Goal: Information Seeking & Learning: Learn about a topic

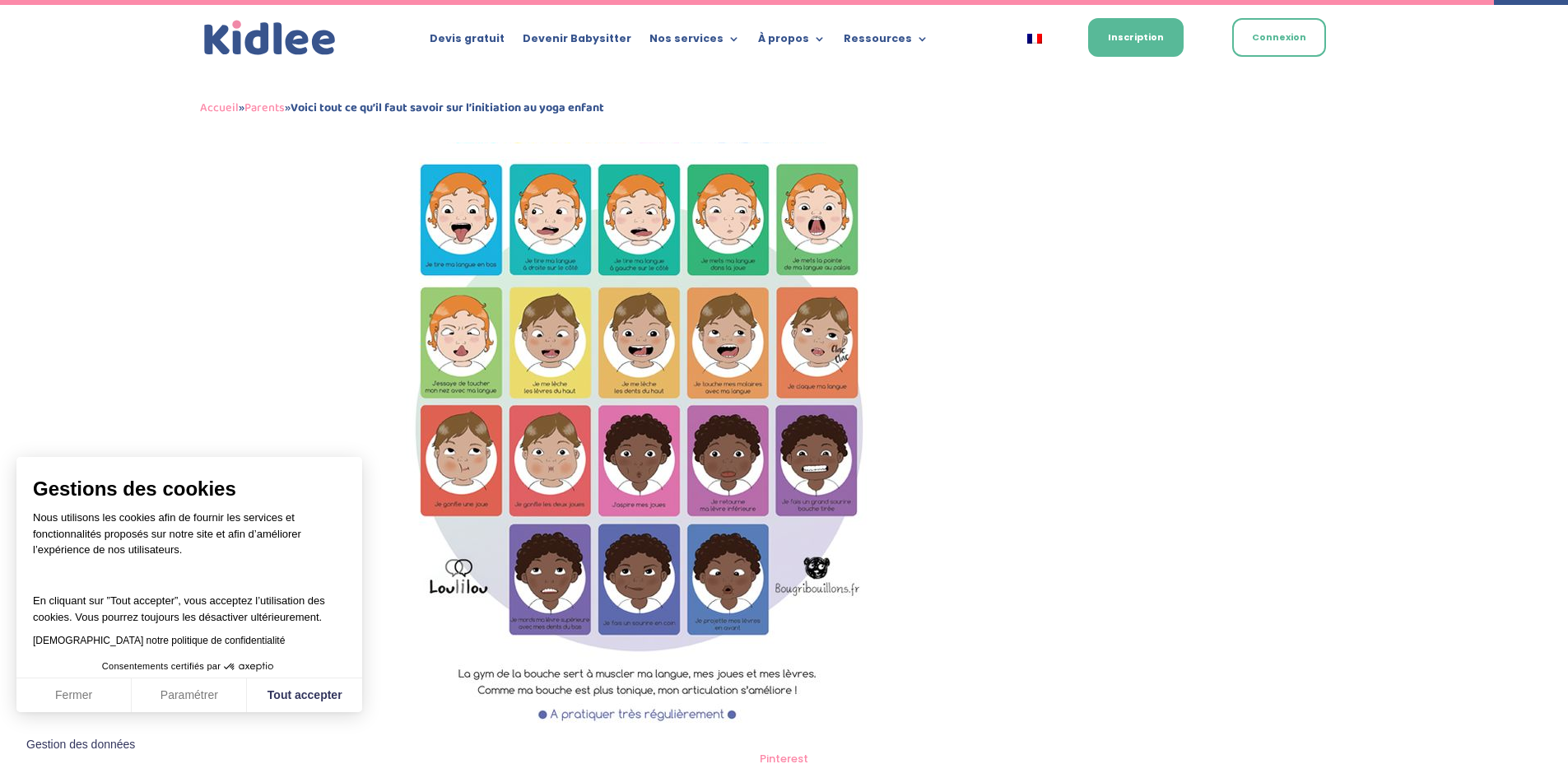
scroll to position [5438, 0]
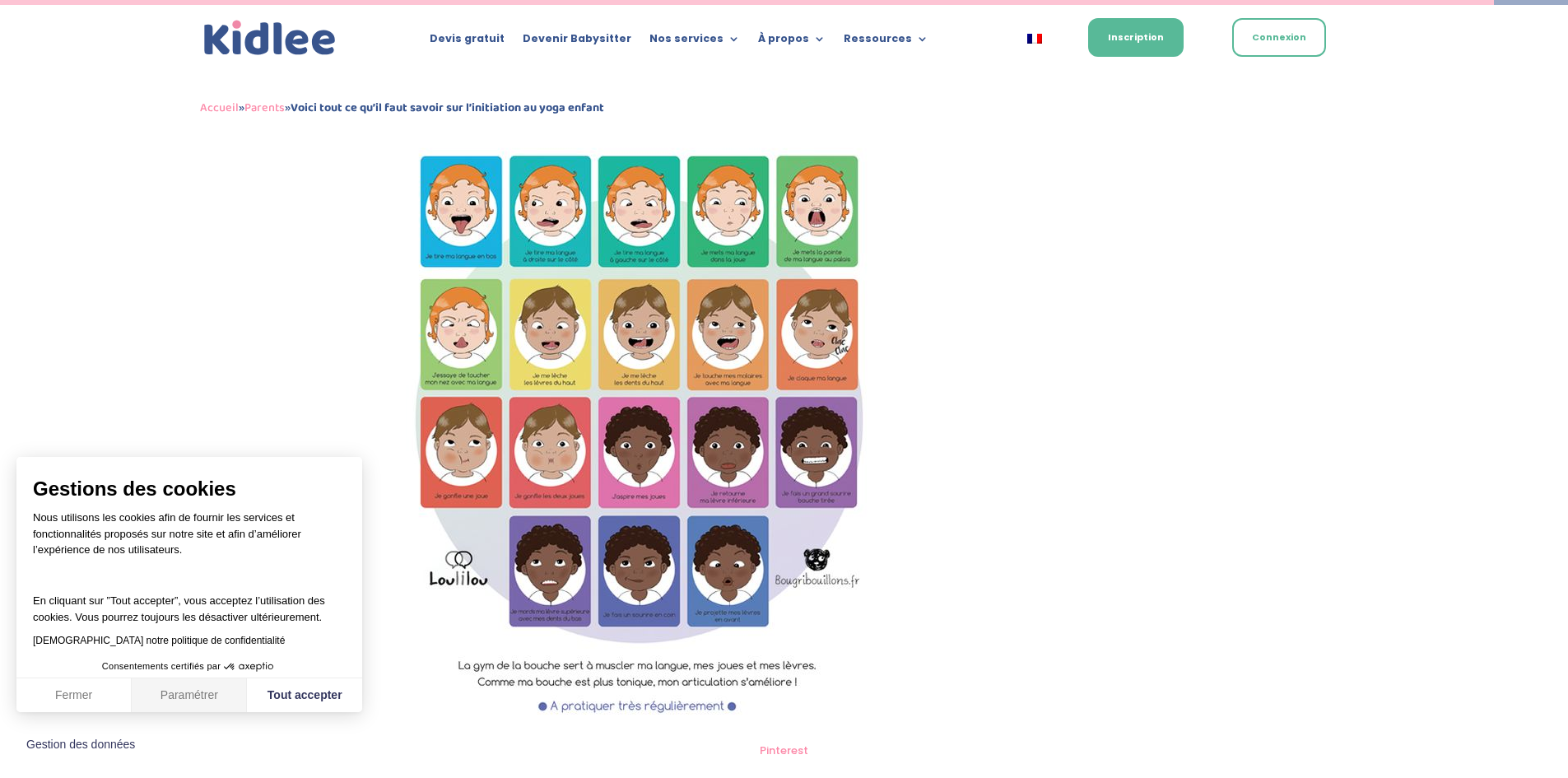
click at [184, 695] on button "Paramétrer" at bounding box center [190, 695] width 116 height 35
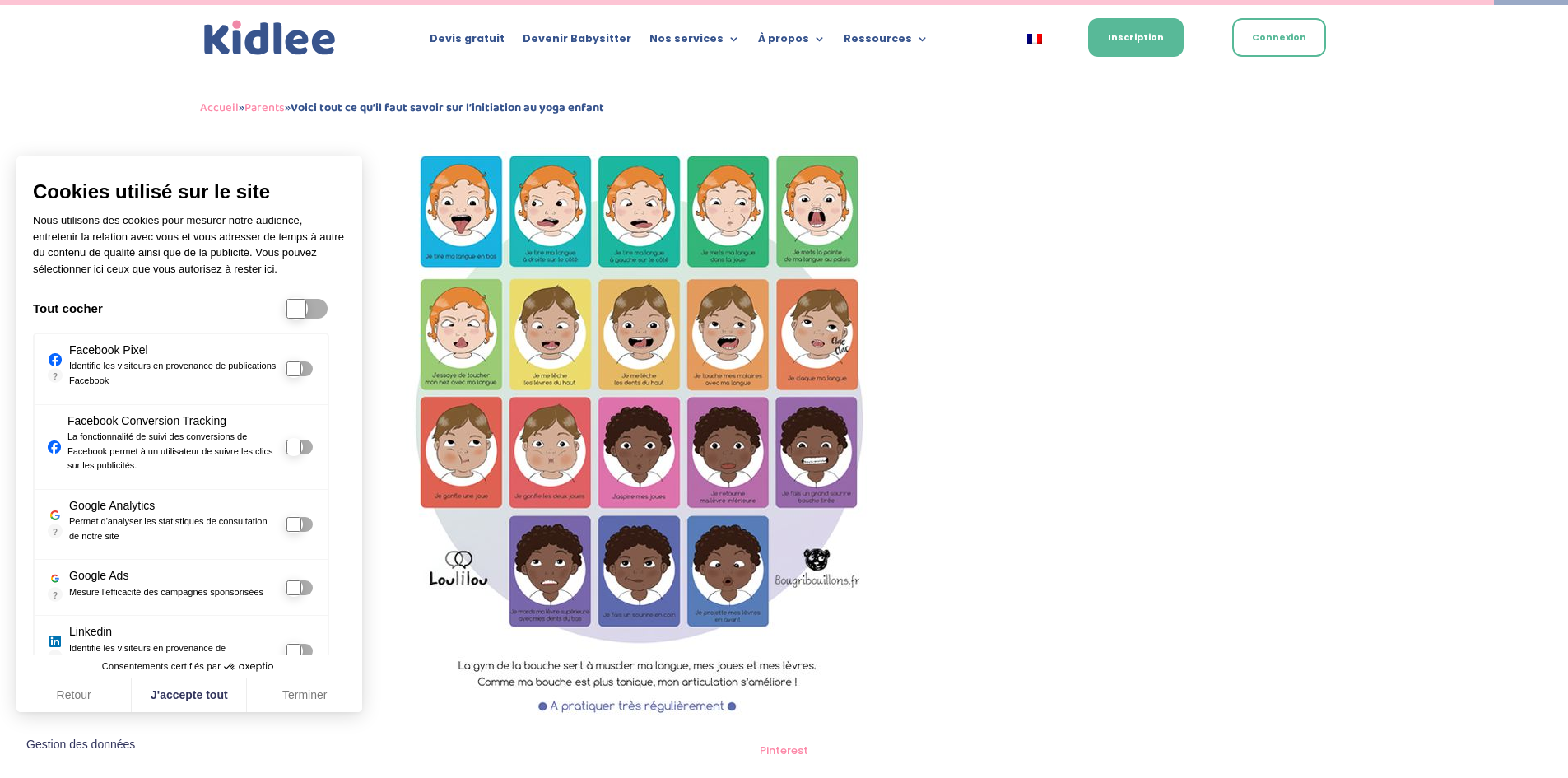
scroll to position [47, 0]
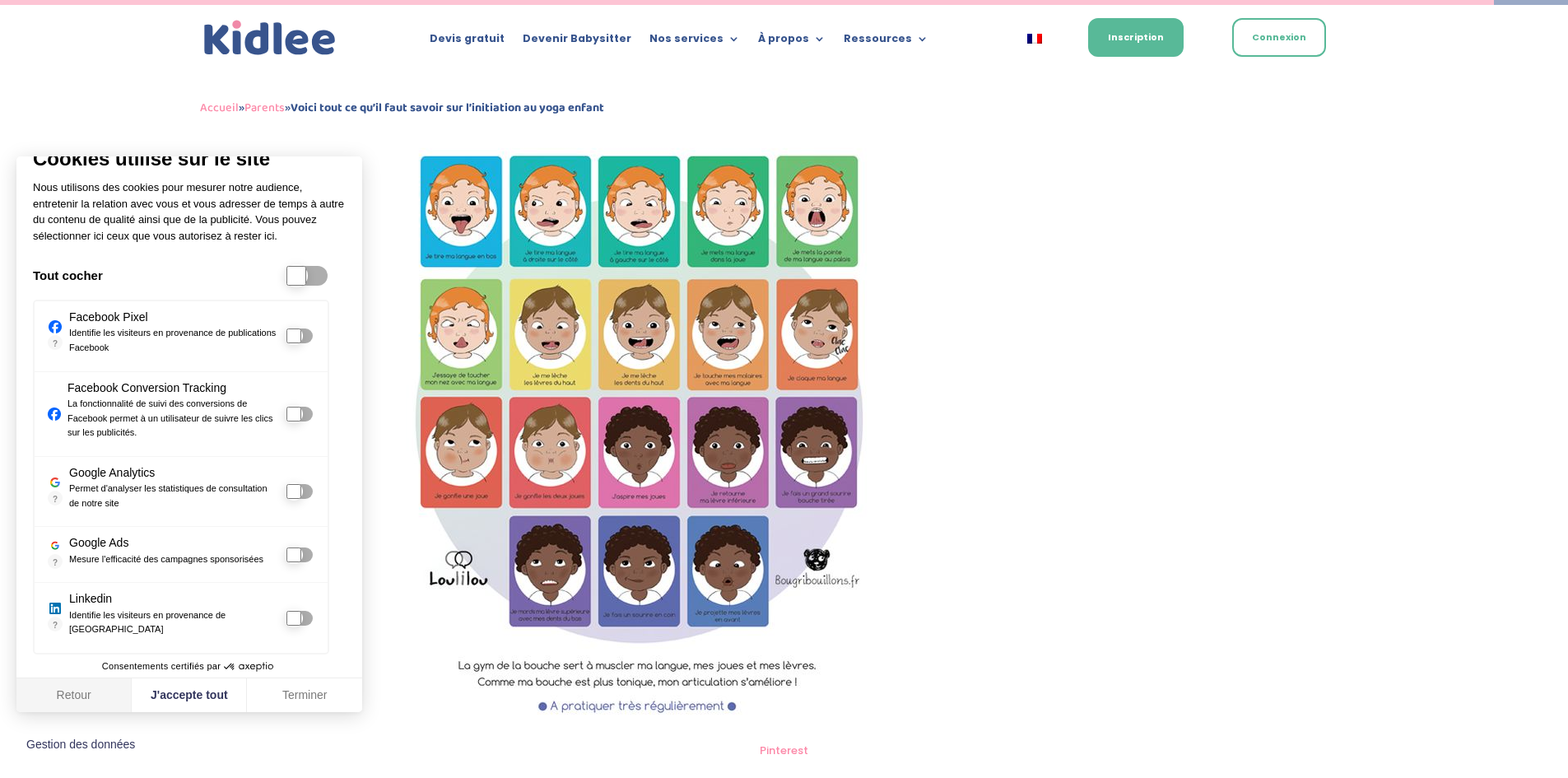
click at [61, 698] on button "Retour" at bounding box center [74, 695] width 116 height 35
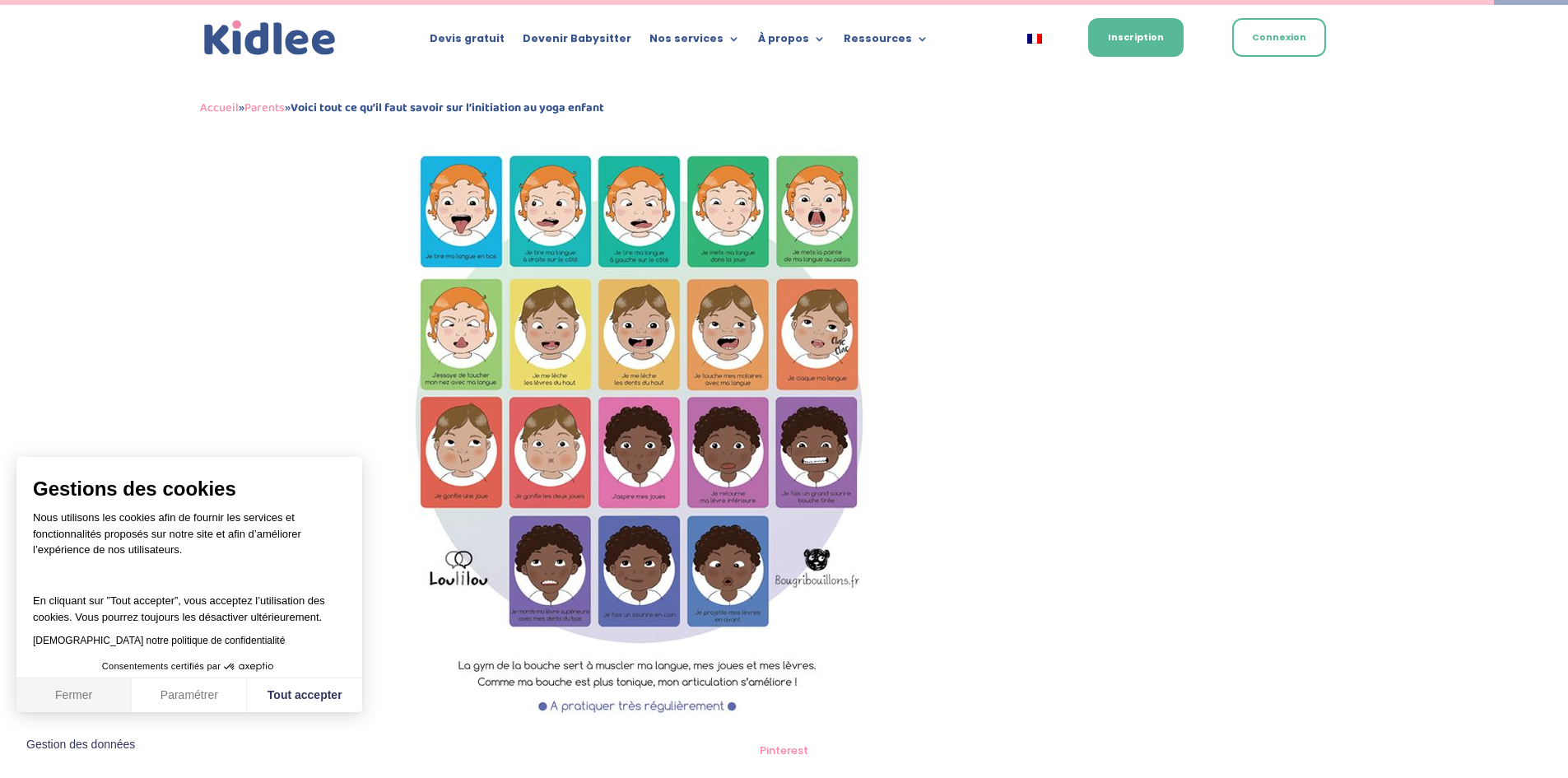
click at [61, 698] on button "Fermer" at bounding box center [74, 695] width 116 height 35
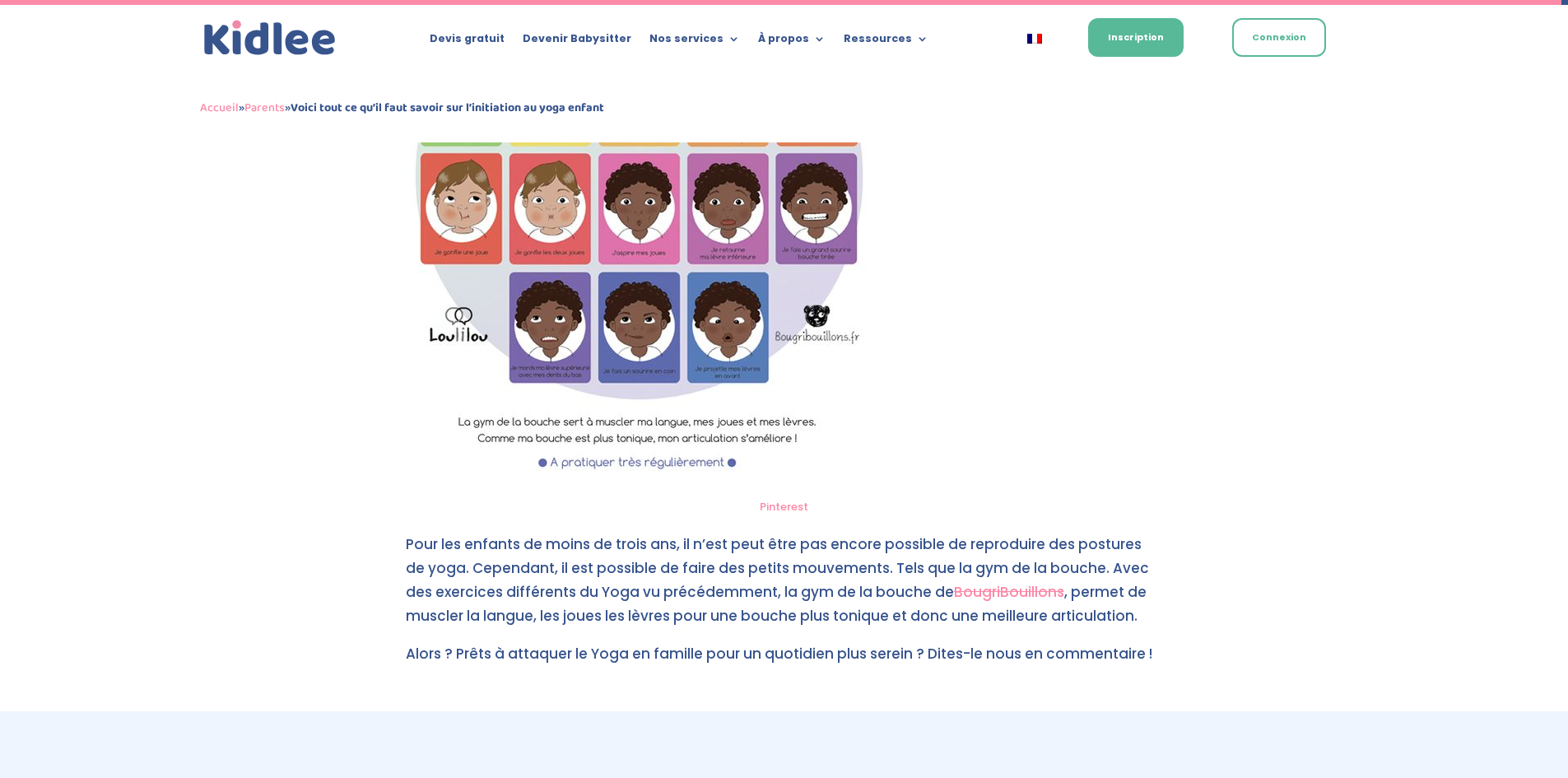
scroll to position [5682, 0]
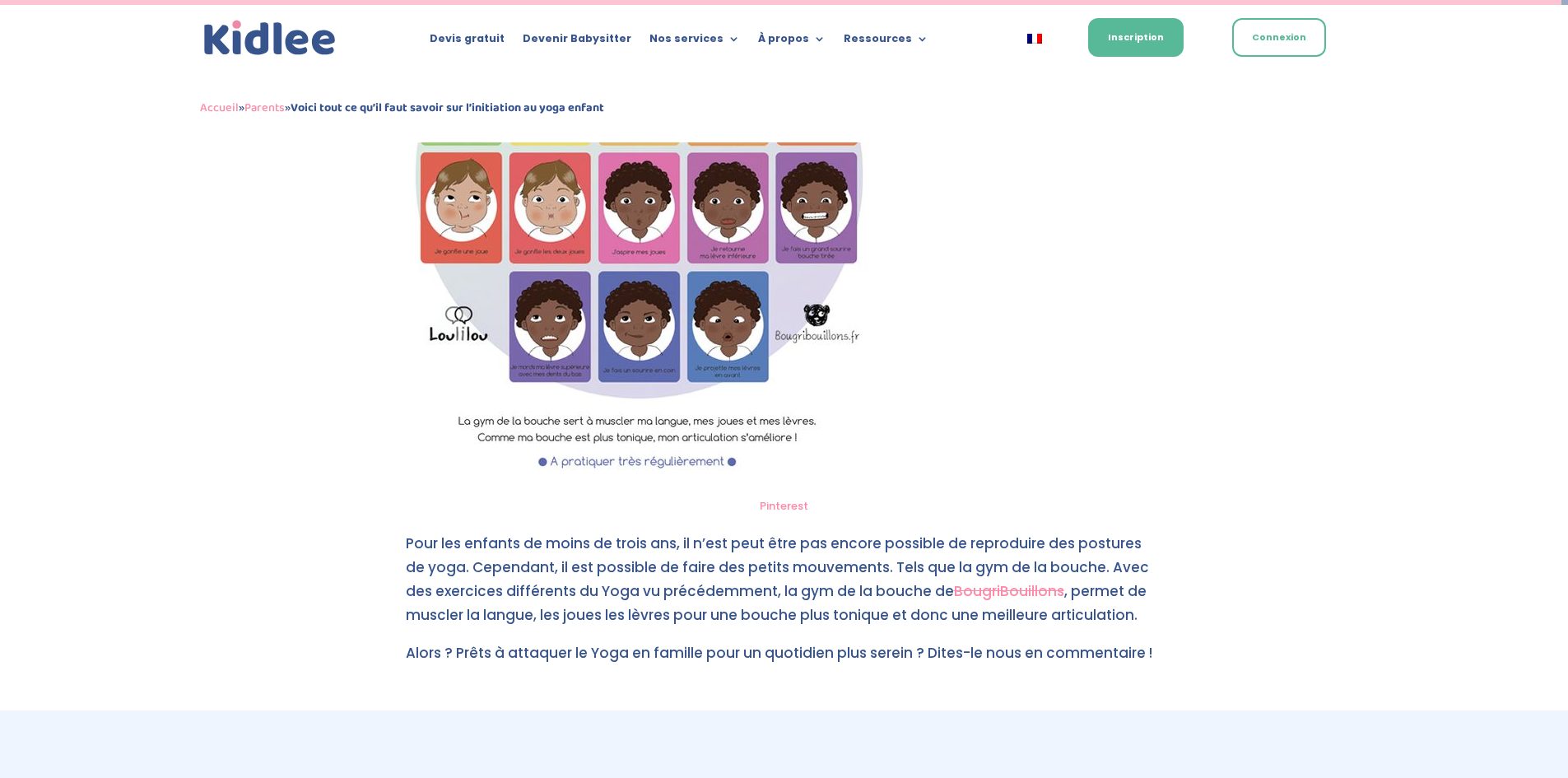
click at [954, 581] on link "BougriBouillons" at bounding box center [1009, 591] width 110 height 20
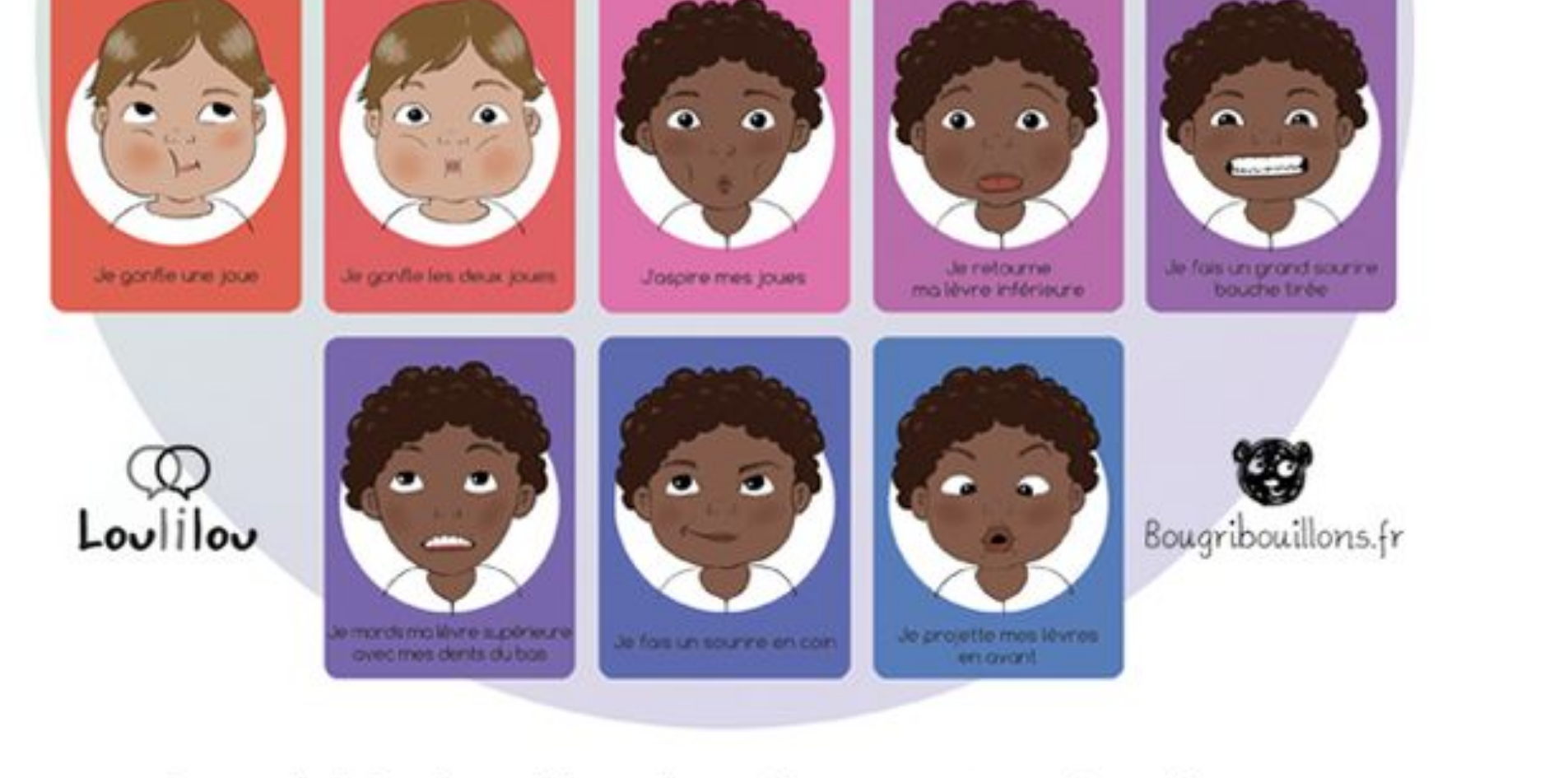
scroll to position [5320, 0]
